Goal: Task Accomplishment & Management: Manage account settings

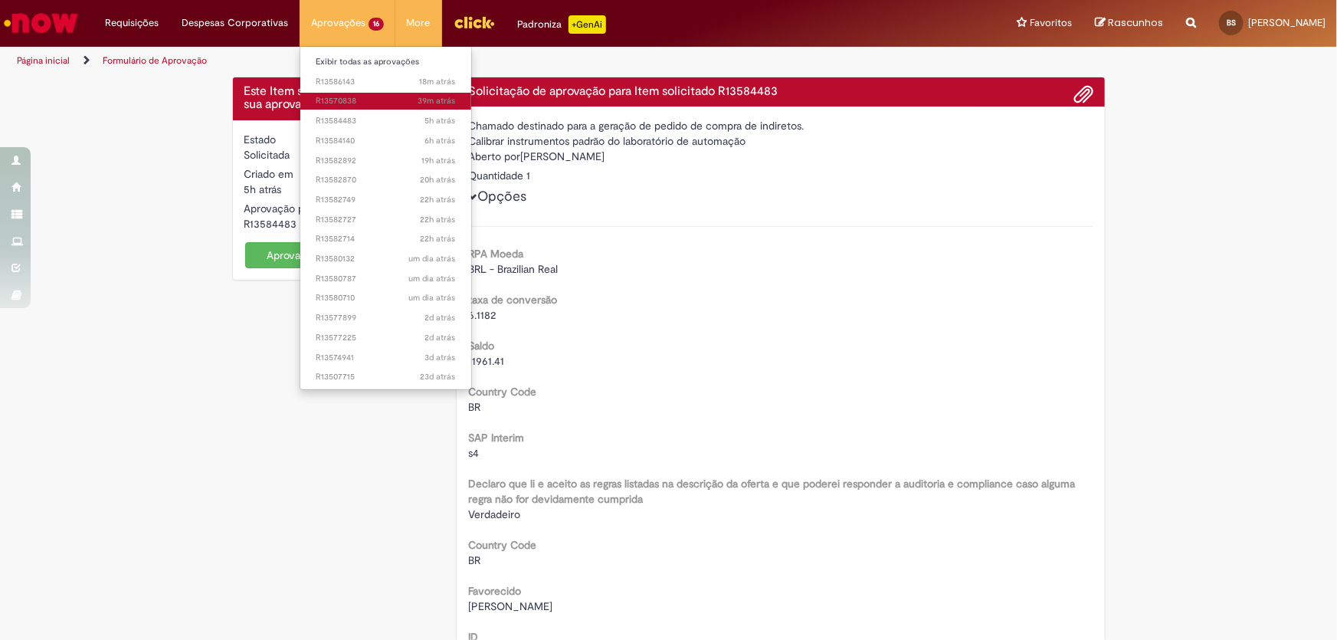
click at [339, 106] on span "39m atrás 39 minutos atrás R13570838" at bounding box center [386, 101] width 140 height 12
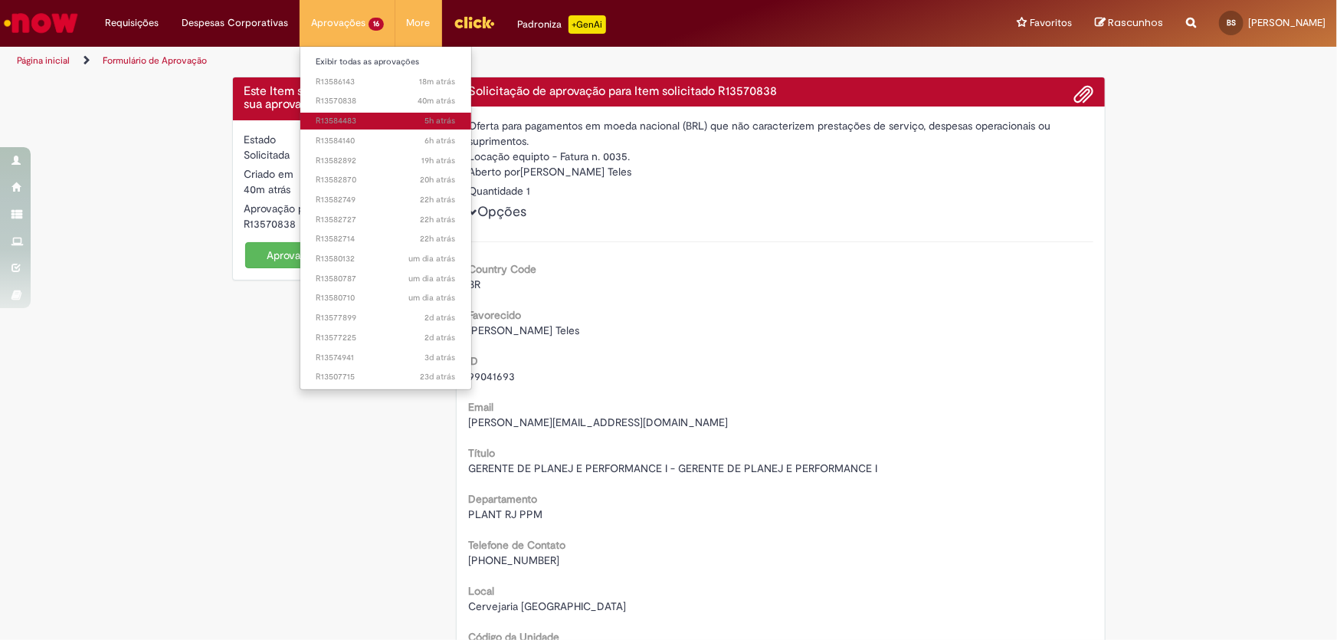
click at [336, 115] on span "5h atrás 5 horas atrás R13584483" at bounding box center [386, 121] width 140 height 12
click at [338, 97] on span "40m atrás 40 minutos atrás R13570838" at bounding box center [386, 101] width 140 height 12
click at [339, 115] on span "5h atrás 5 horas atrás R13584483" at bounding box center [386, 121] width 140 height 12
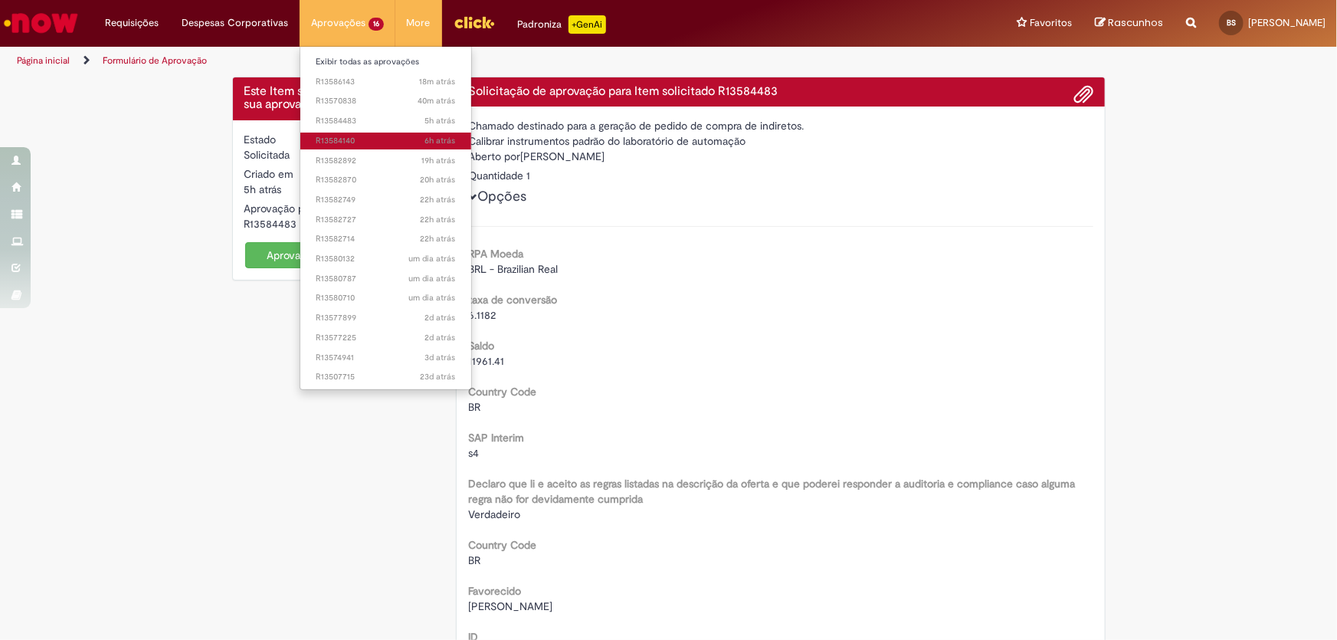
click at [346, 137] on span "6h atrás 6 horas atrás R13584140" at bounding box center [386, 141] width 140 height 12
click at [346, 161] on span "19h atrás 19 horas atrás R13582892" at bounding box center [386, 161] width 140 height 12
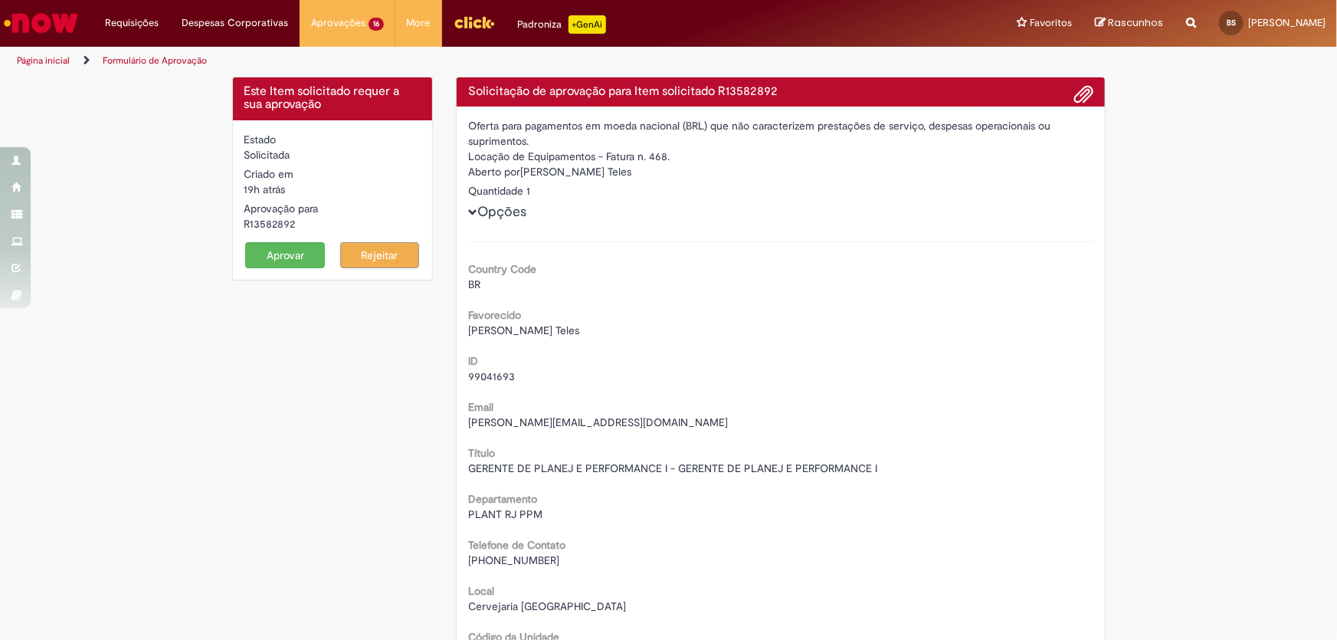
click at [300, 251] on button "Aprovar" at bounding box center [285, 255] width 80 height 26
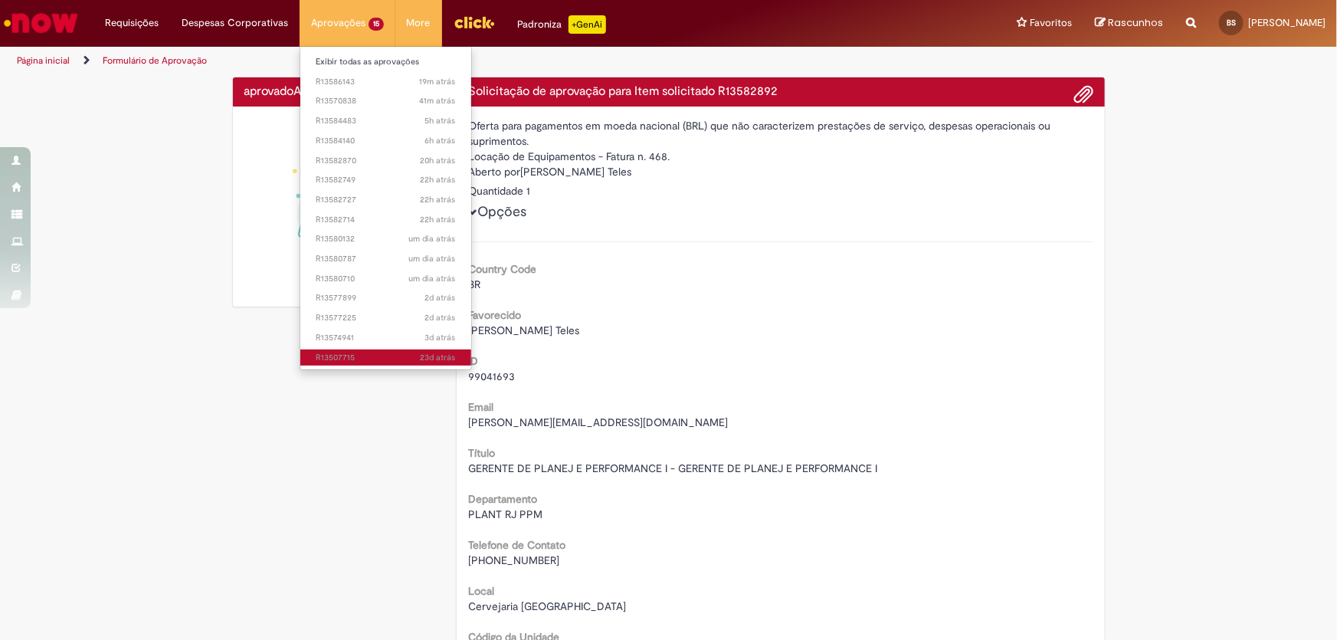
click at [344, 353] on span "23d atrás 23 dias atrás R13507715" at bounding box center [386, 358] width 140 height 12
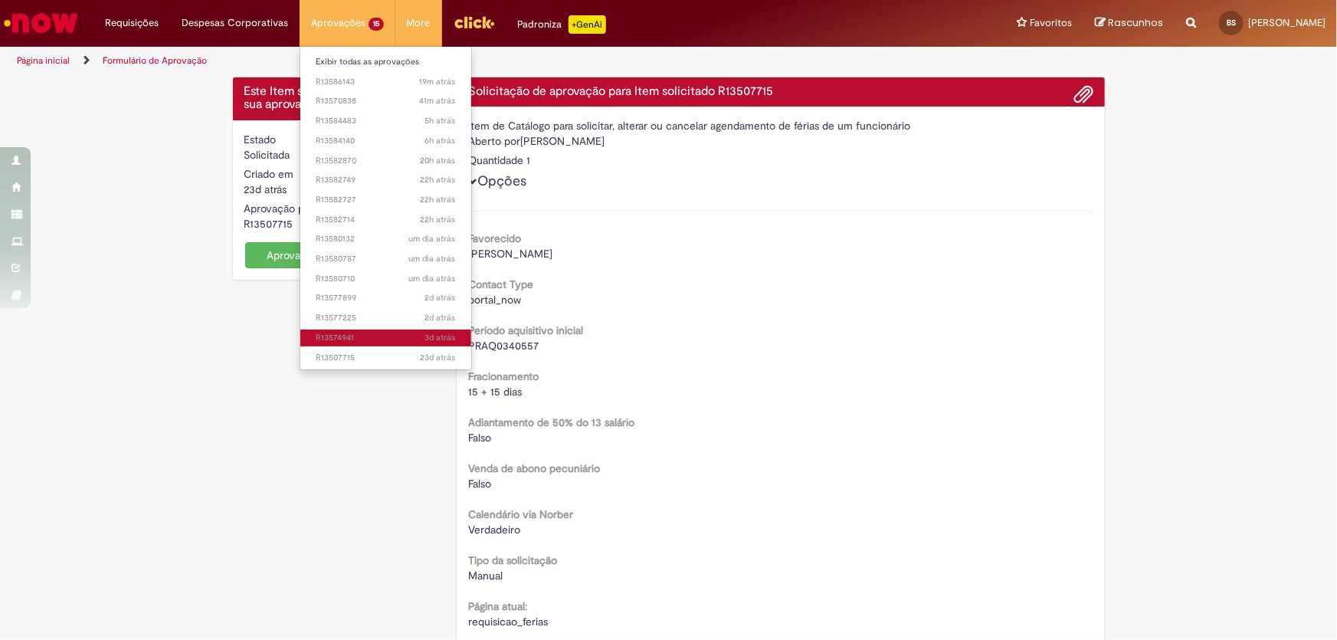
click at [330, 341] on span "3d atrás 3 dias atrás R13574941" at bounding box center [386, 338] width 140 height 12
click at [342, 313] on span "2d atrás 2 dias atrás R13577225" at bounding box center [386, 318] width 140 height 12
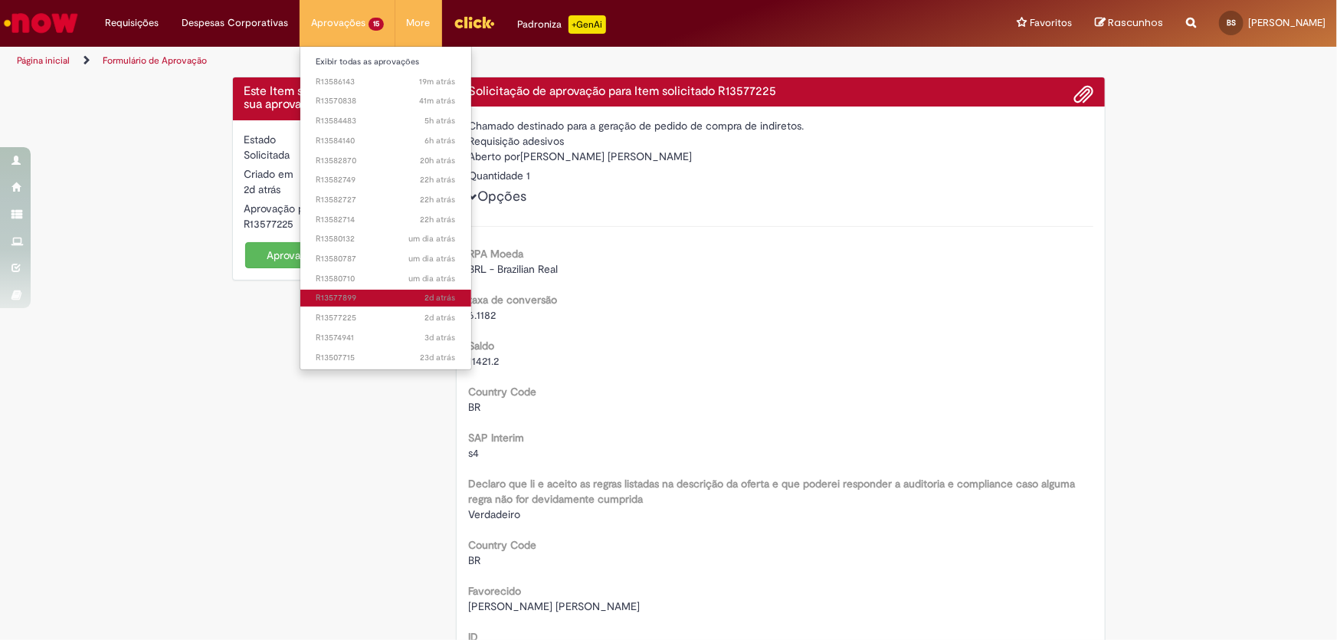
click at [322, 290] on link "2d atrás 2 dias atrás R13577899" at bounding box center [385, 298] width 171 height 17
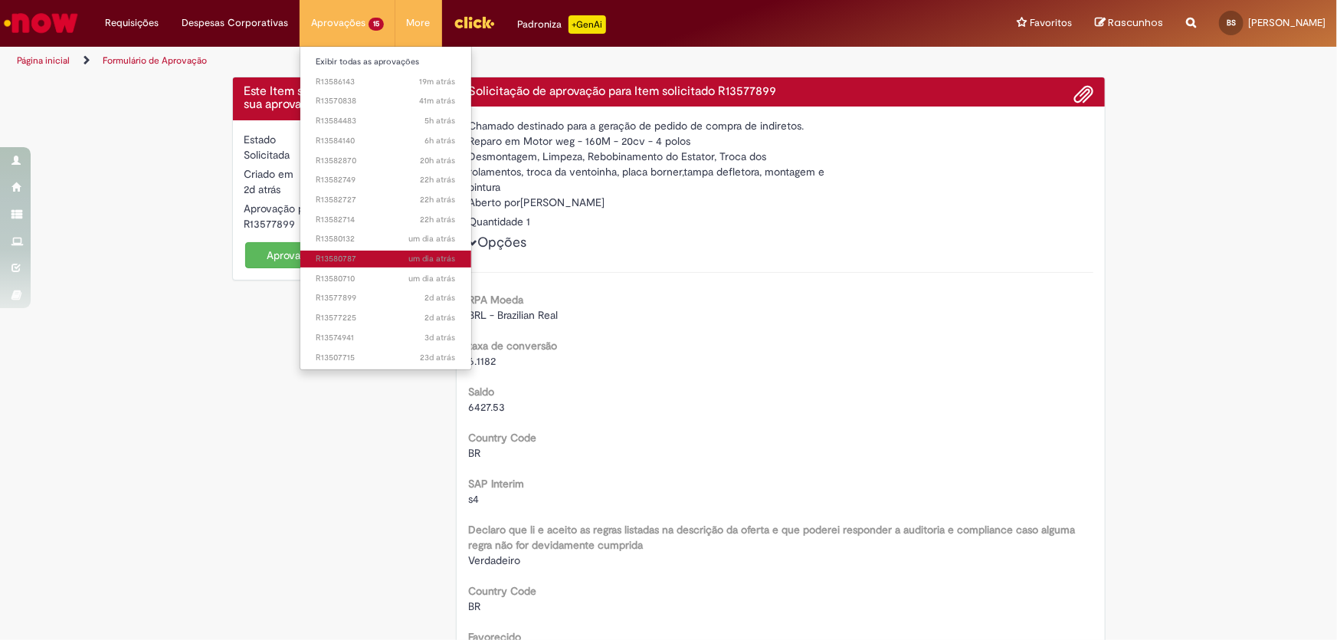
click at [338, 260] on span "um dia atrás um dia atrás R13580787" at bounding box center [386, 259] width 140 height 12
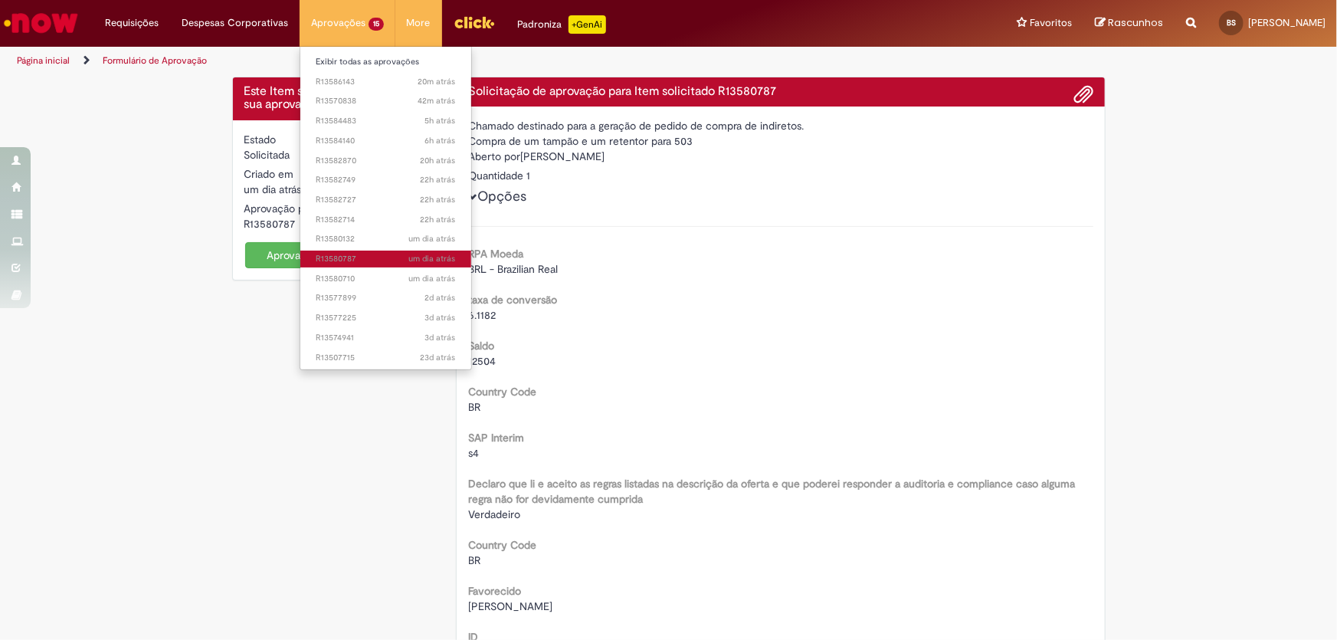
click at [343, 259] on span "um dia atrás um dia atrás R13580787" at bounding box center [386, 259] width 140 height 12
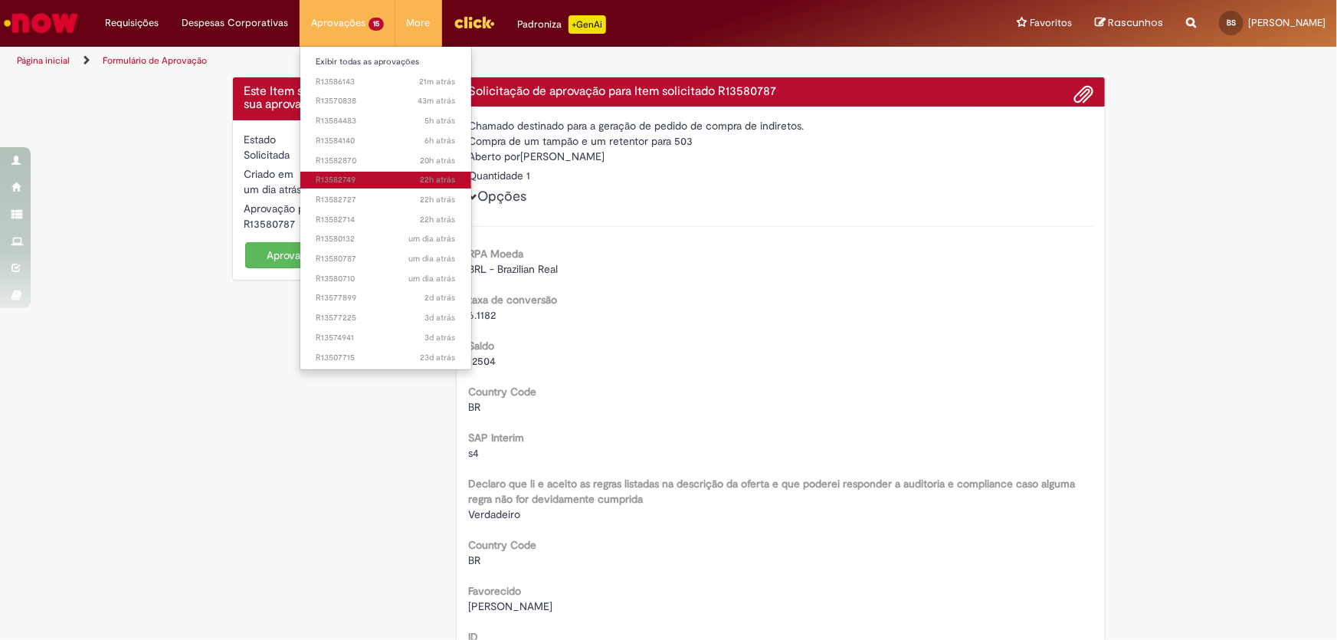
click at [345, 186] on link "22h atrás 22 horas atrás R13582749" at bounding box center [385, 180] width 171 height 17
click at [345, 194] on span "22h atrás 22 horas atrás R13582727" at bounding box center [386, 200] width 140 height 12
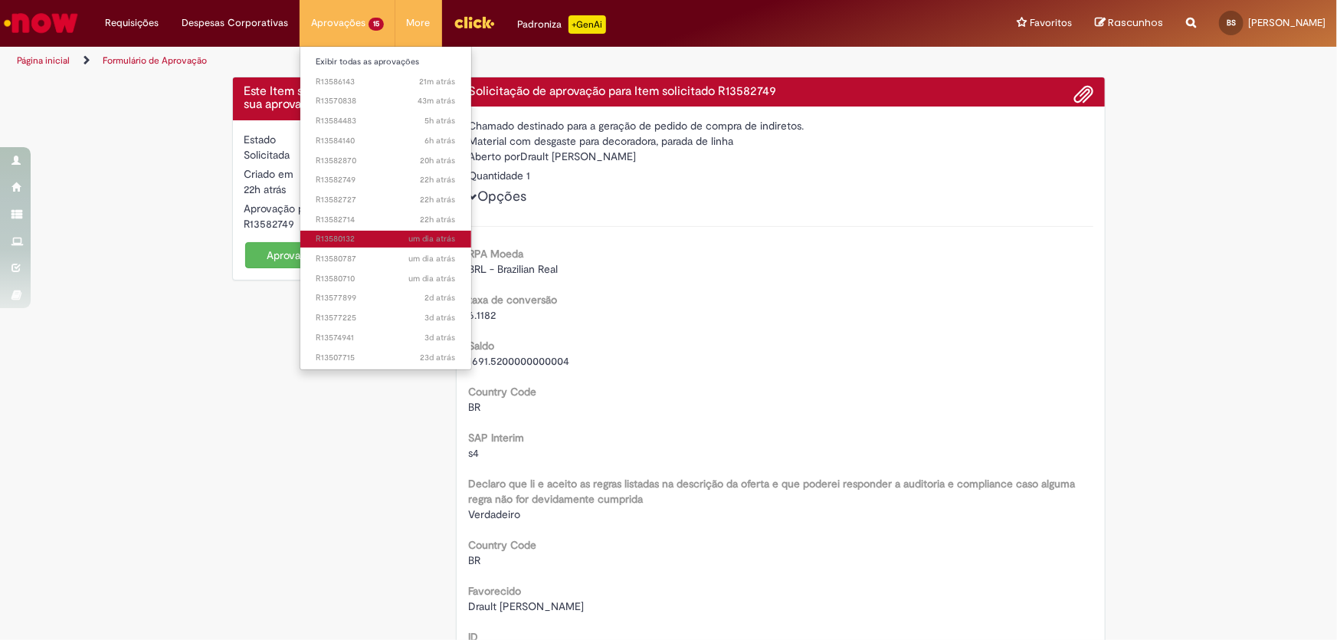
click at [335, 239] on span "um dia atrás um dia atrás R13580132" at bounding box center [386, 239] width 140 height 12
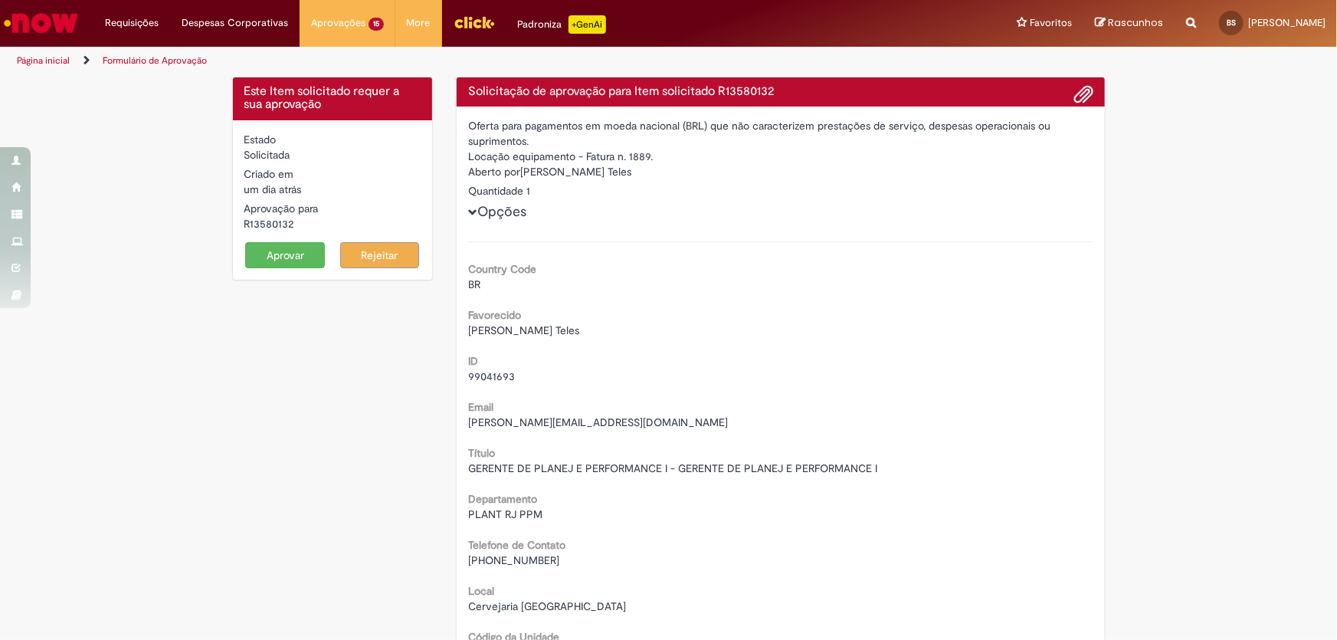
click at [282, 252] on button "Aprovar" at bounding box center [285, 255] width 80 height 26
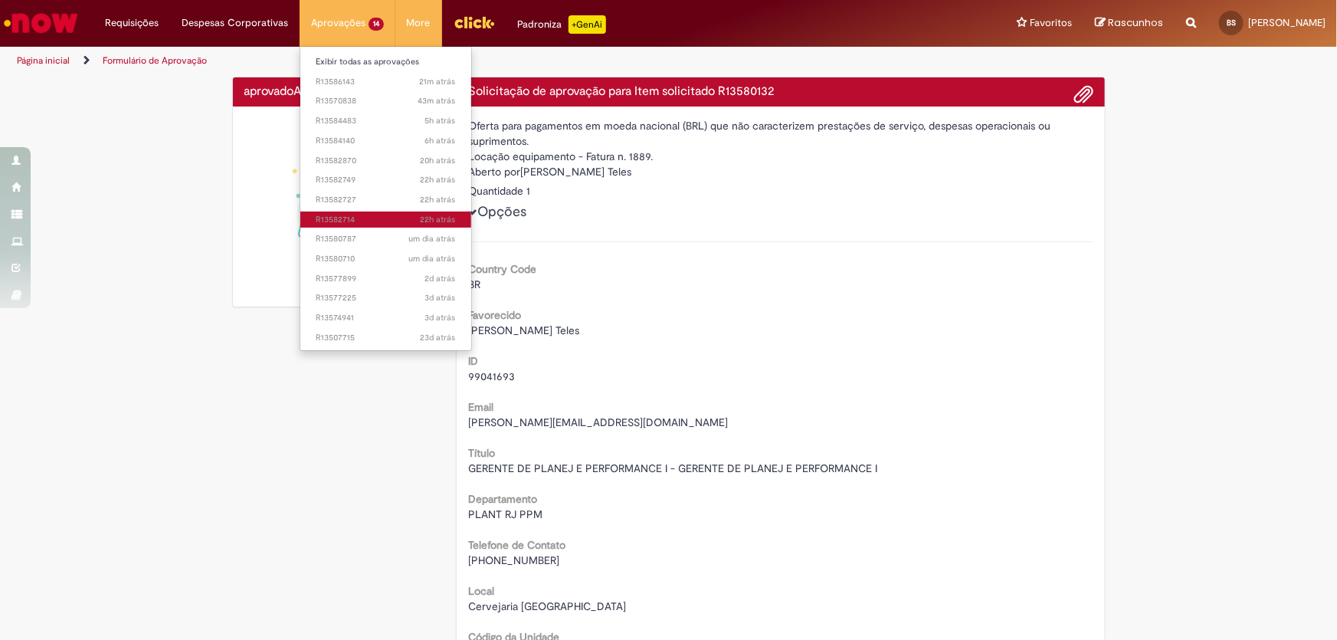
click at [340, 221] on span "22h atrás 22 horas atrás R13582714" at bounding box center [386, 220] width 140 height 12
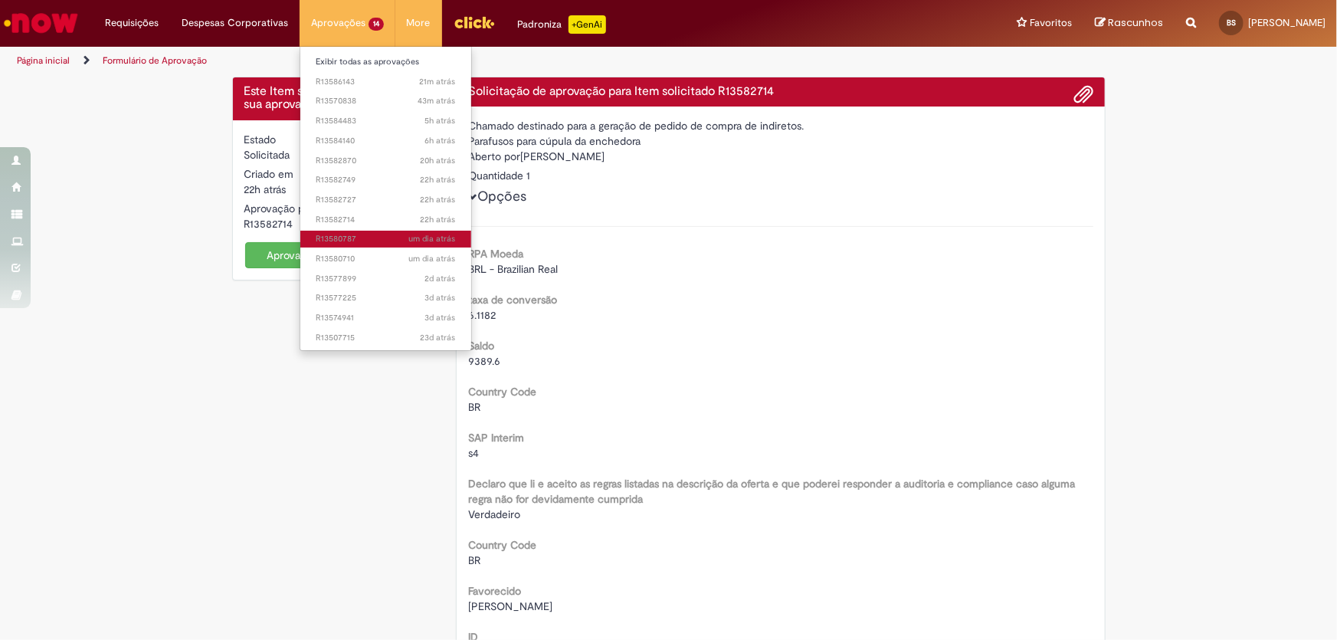
click at [340, 241] on span "um dia atrás um dia atrás R13580787" at bounding box center [386, 239] width 140 height 12
